Goal: Information Seeking & Learning: Learn about a topic

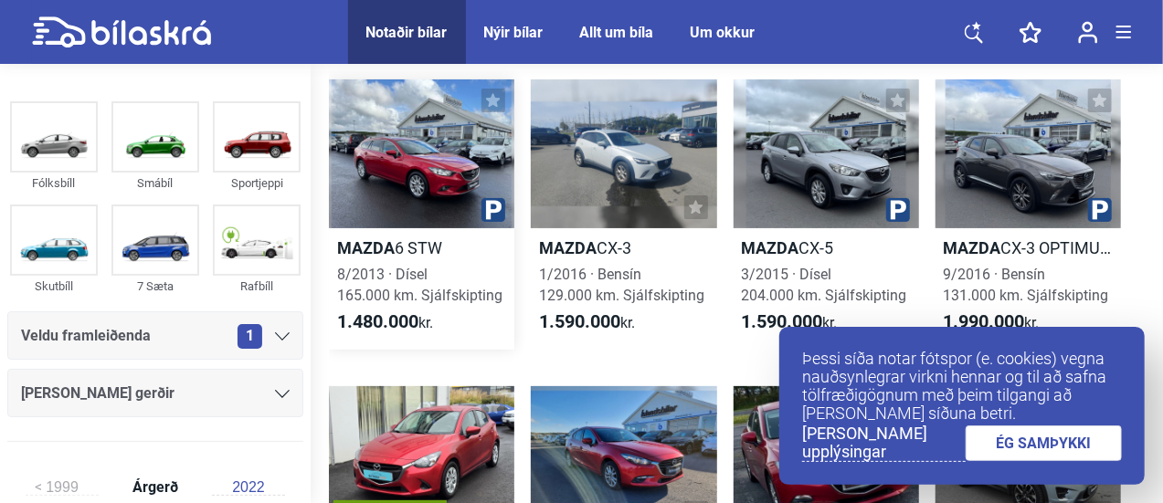
scroll to position [79, 0]
click at [1025, 451] on link "ÉG SAMÞYKKI" at bounding box center [1043, 444] width 157 height 36
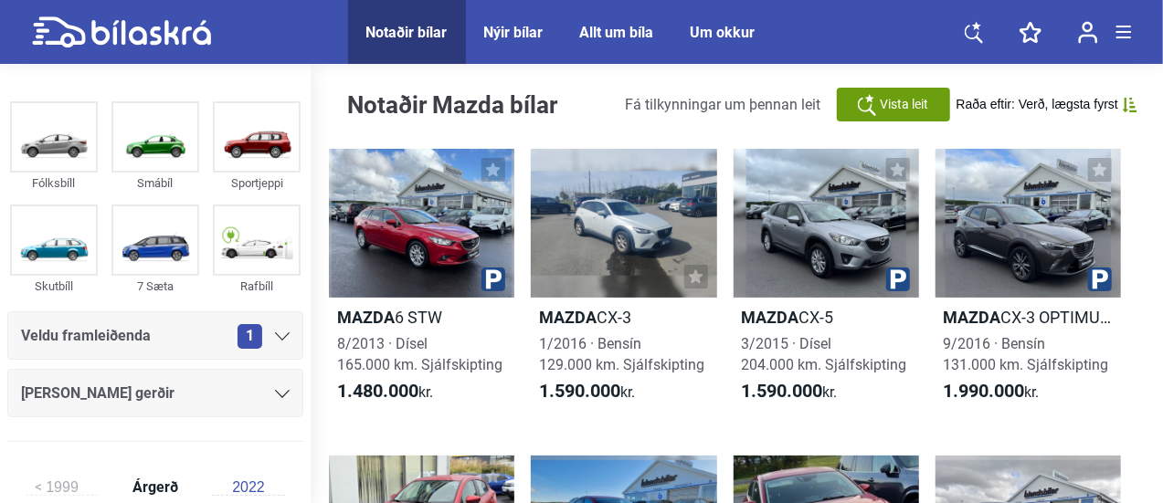
scroll to position [7, 0]
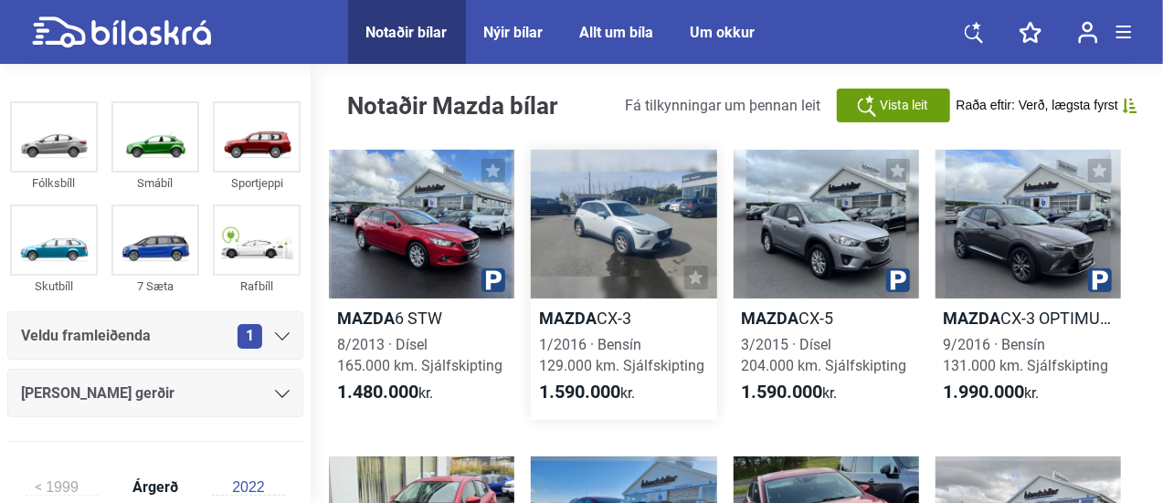
click at [590, 319] on b "Mazda" at bounding box center [568, 318] width 58 height 19
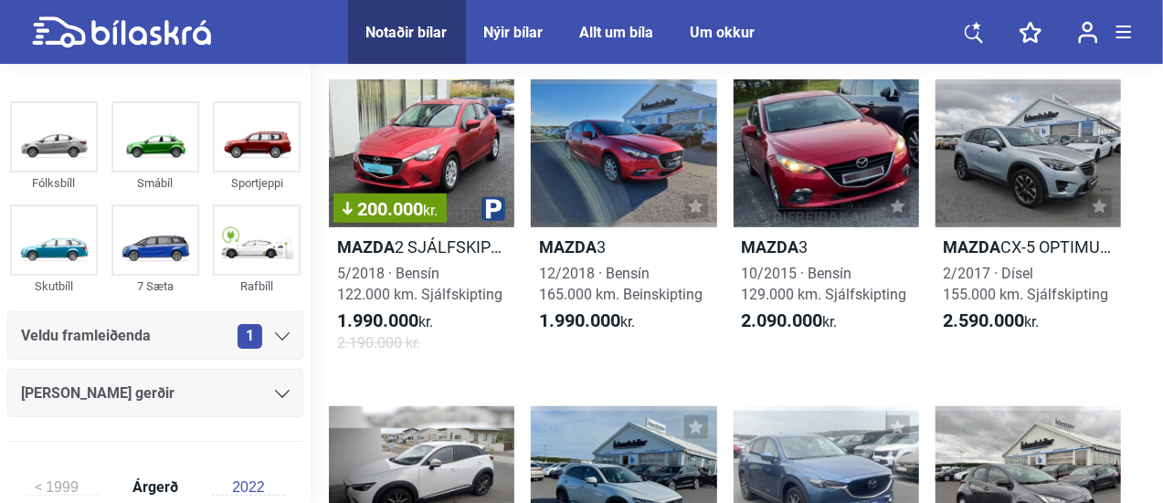
scroll to position [385, 0]
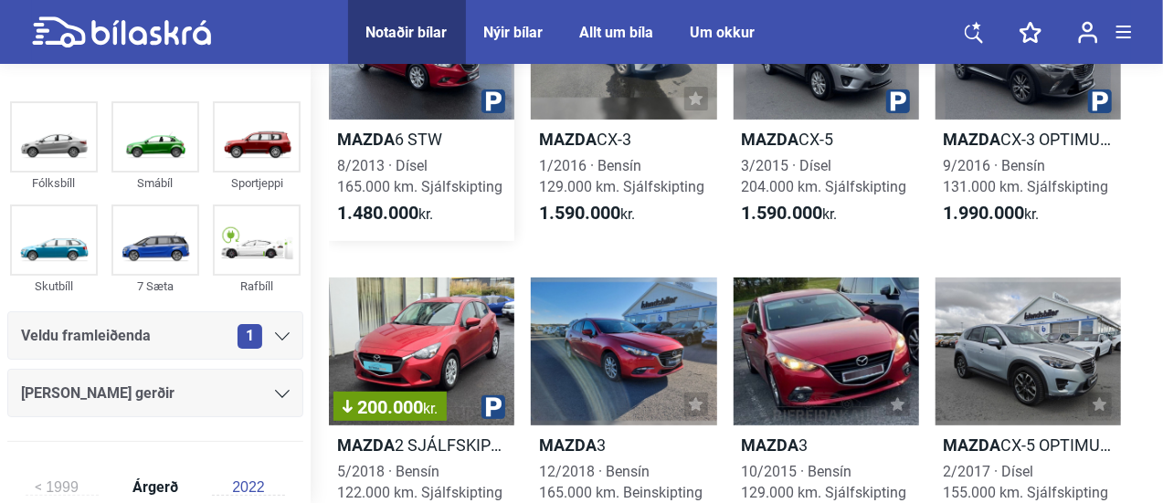
click at [456, 180] on span "8/2013 · Dísel 165.000 km. Sjálfskipting" at bounding box center [419, 176] width 165 height 38
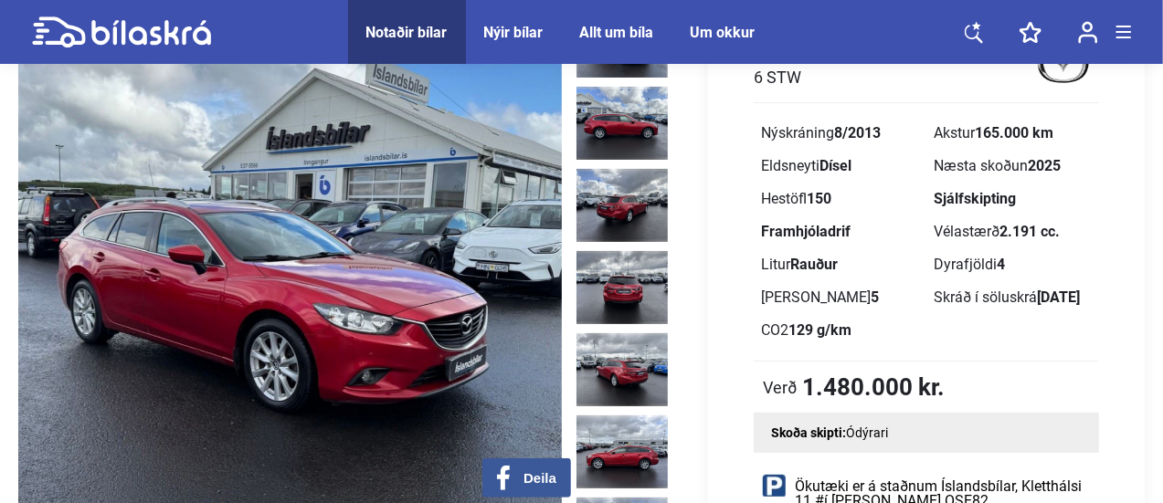
scroll to position [135, 0]
